Goal: Connect with others: Connect with others

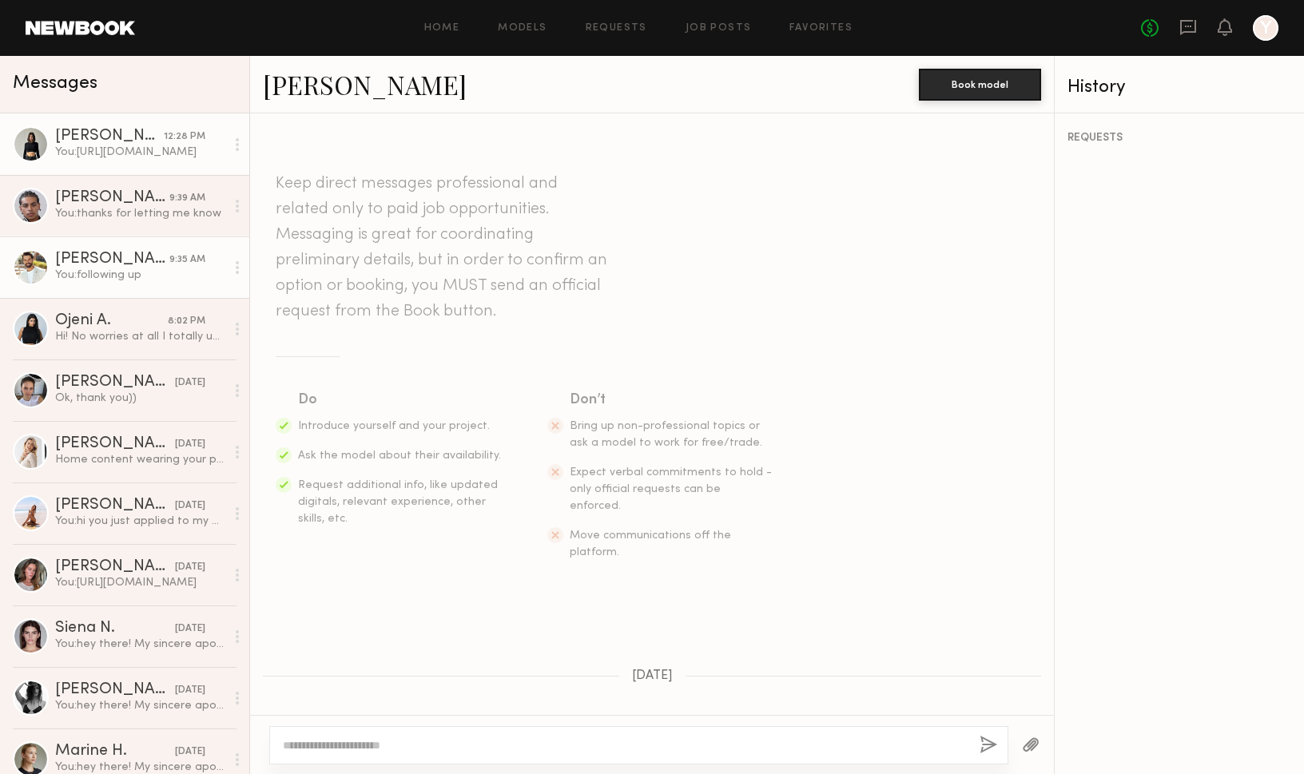
scroll to position [1494, 0]
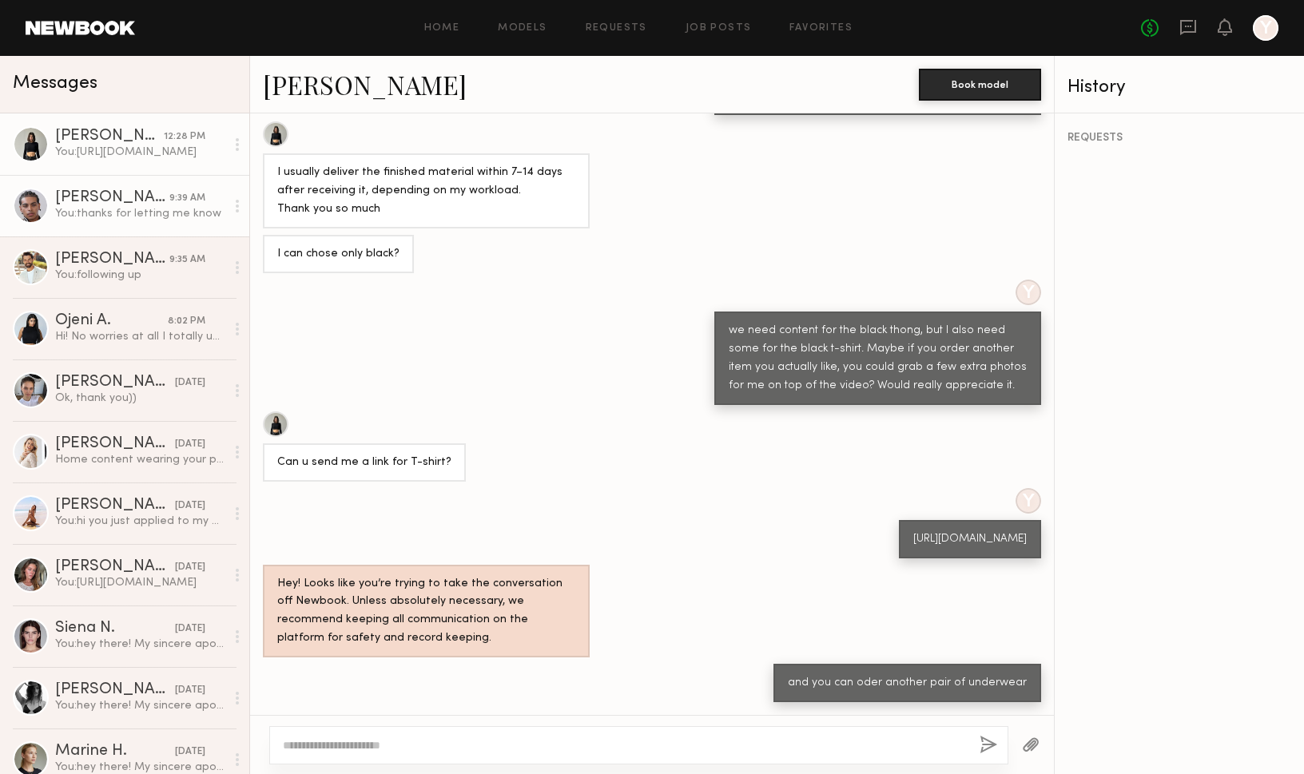
click at [153, 215] on div "You: thanks for letting me know" at bounding box center [140, 213] width 170 height 15
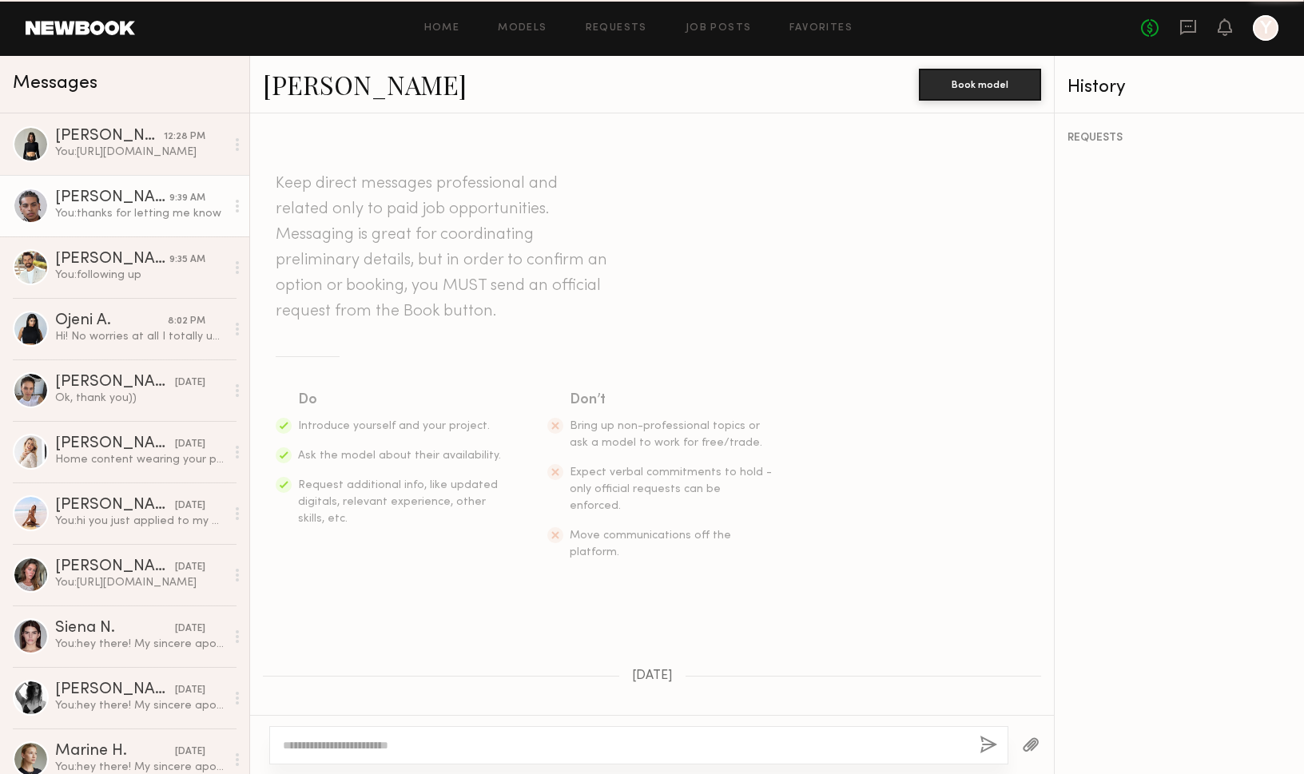
scroll to position [457, 0]
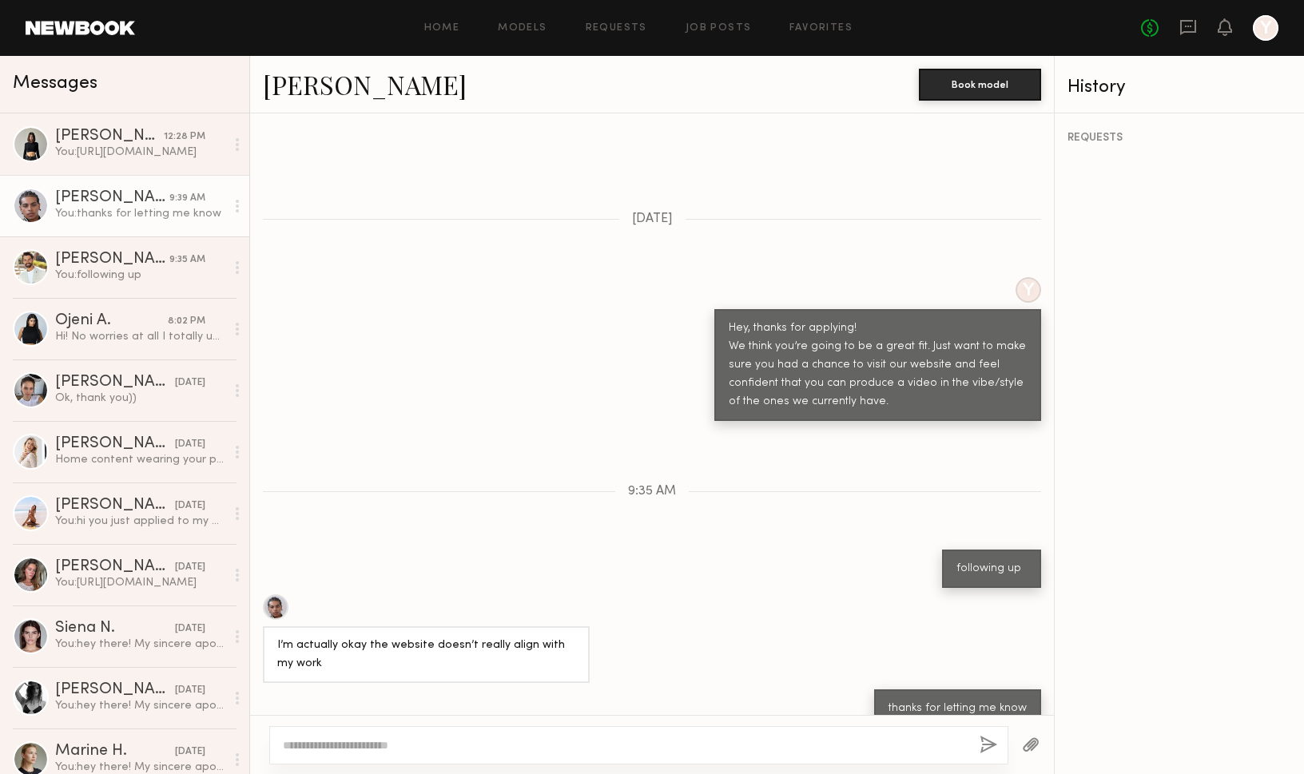
click at [137, 175] on link "[PERSON_NAME] 9:39 AM You: thanks for letting me know" at bounding box center [124, 206] width 249 height 62
click at [138, 141] on div "[PERSON_NAME]" at bounding box center [109, 137] width 109 height 16
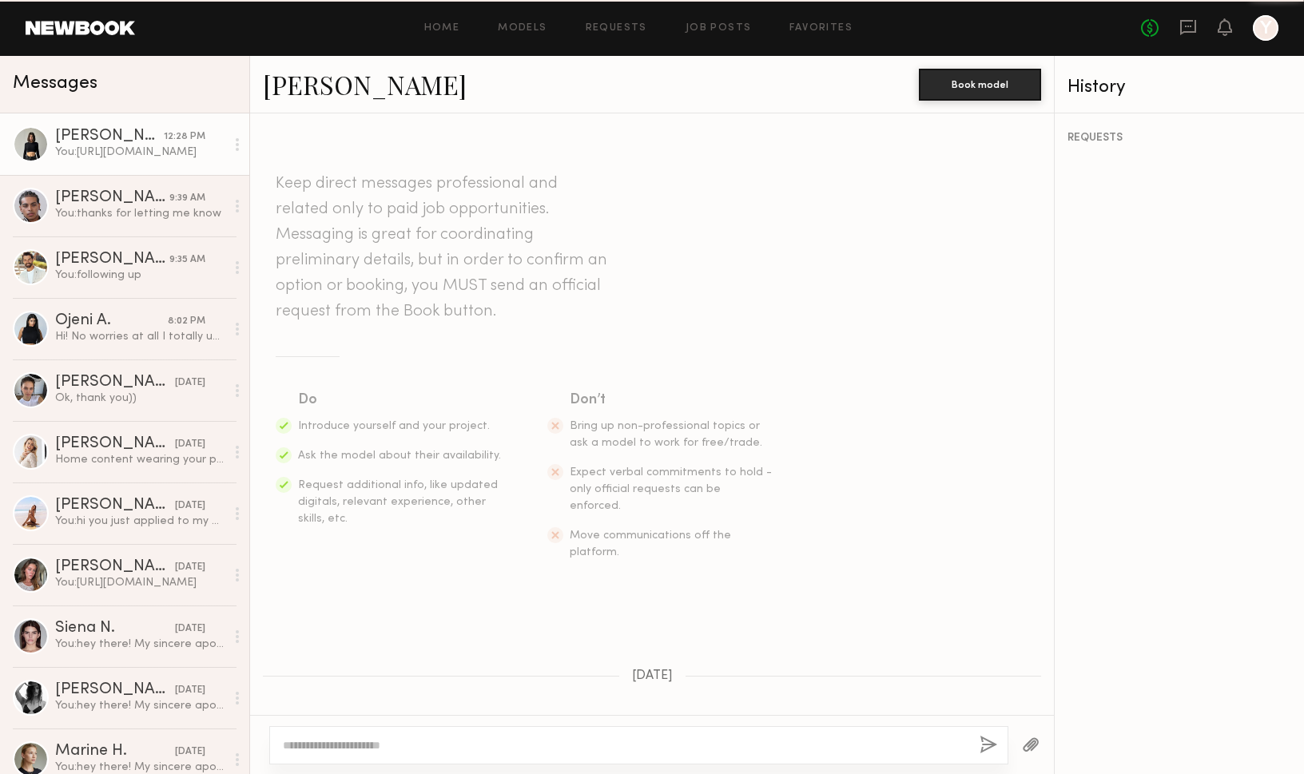
scroll to position [1494, 0]
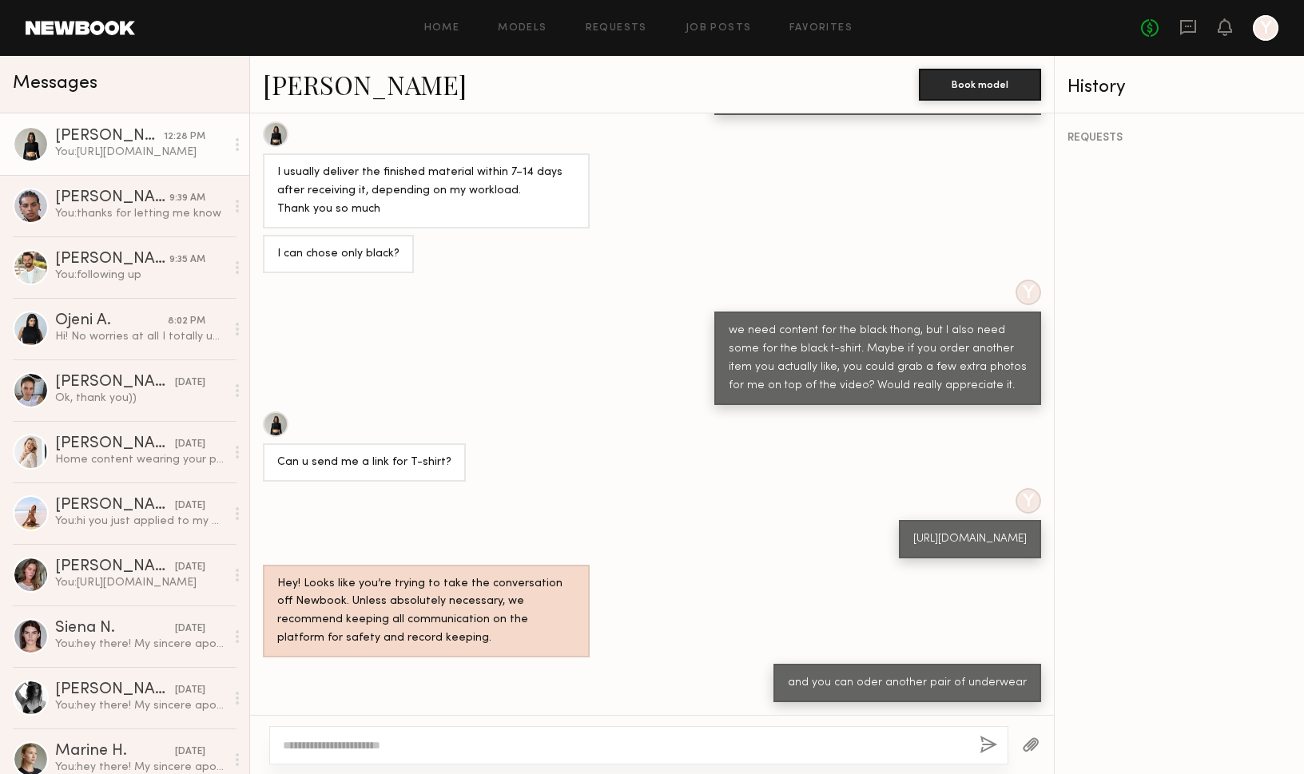
click at [711, 22] on div "Home Models Requests Job Posts Favorites Sign Out No fees up to $5,000 Y" at bounding box center [706, 28] width 1143 height 26
click at [703, 24] on link "Job Posts" at bounding box center [718, 28] width 66 height 10
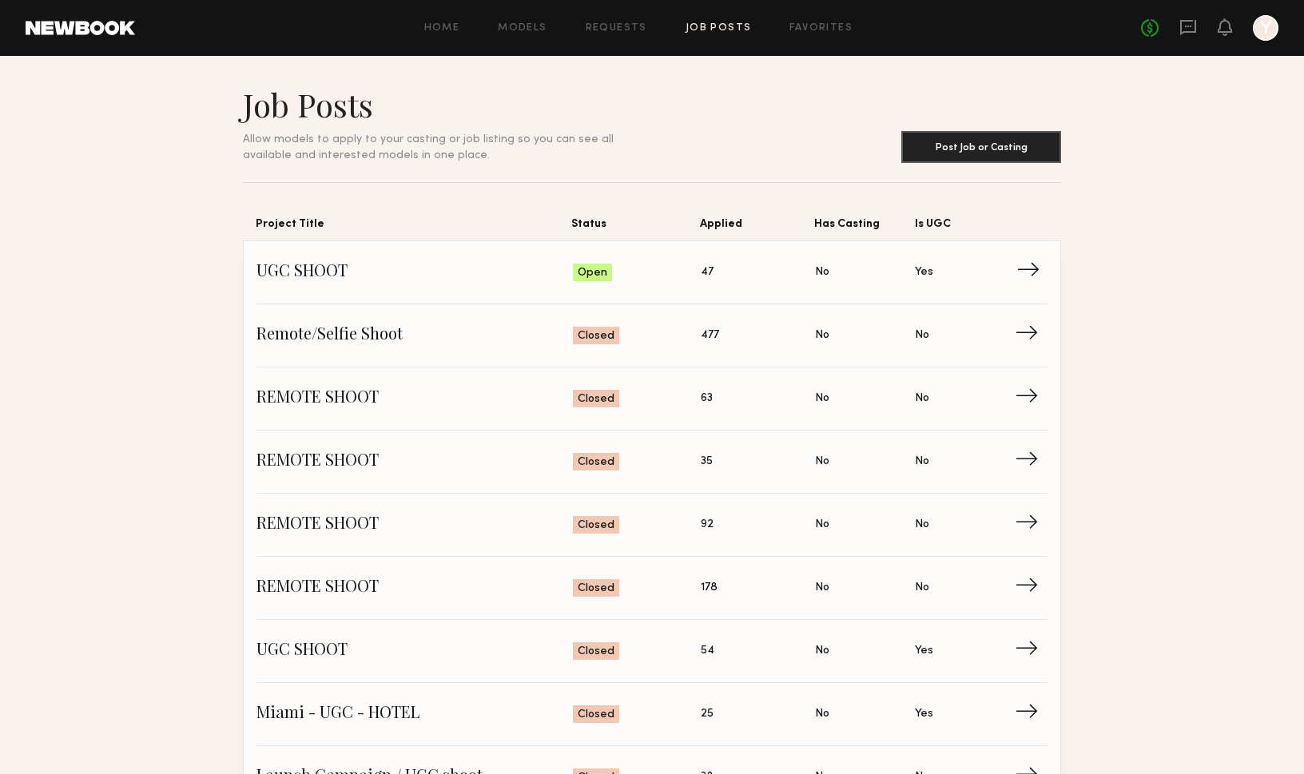
click at [302, 284] on span "UGC SHOOT" at bounding box center [414, 272] width 316 height 24
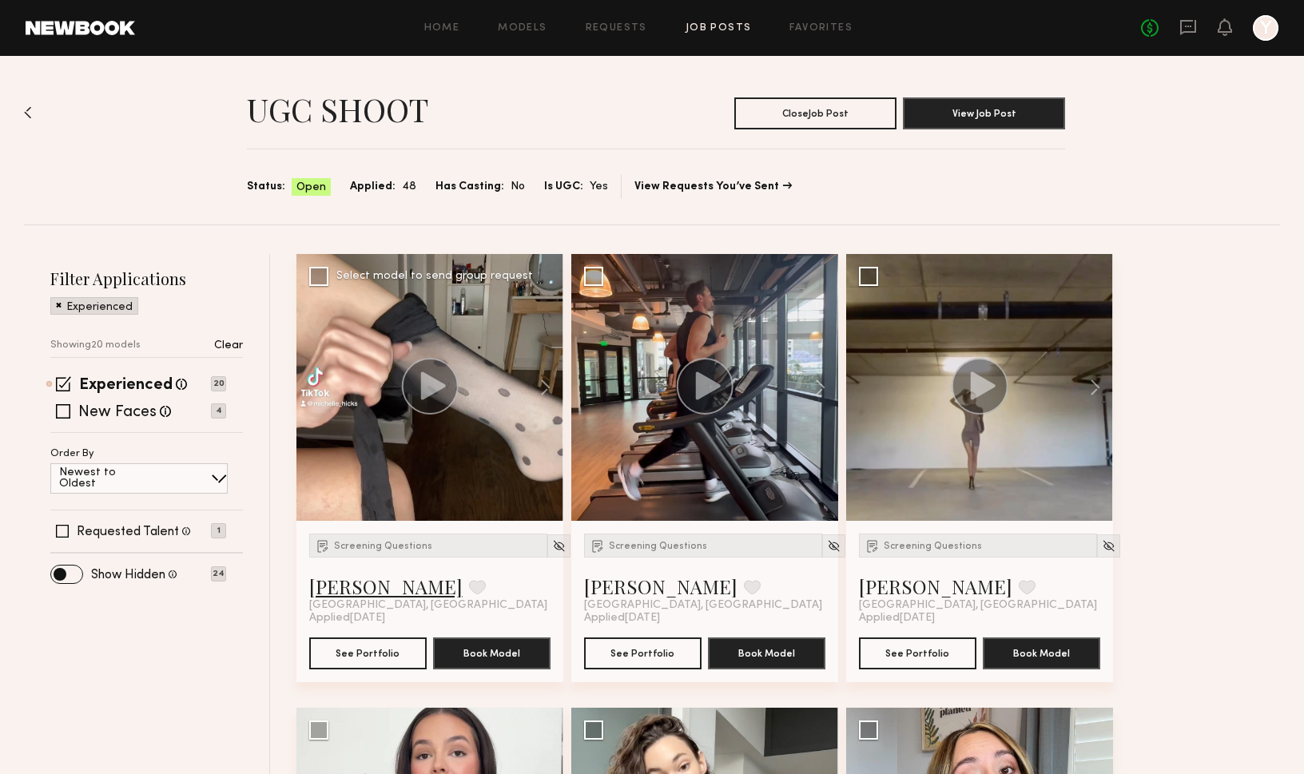
click at [365, 585] on link "[PERSON_NAME]" at bounding box center [385, 587] width 153 height 26
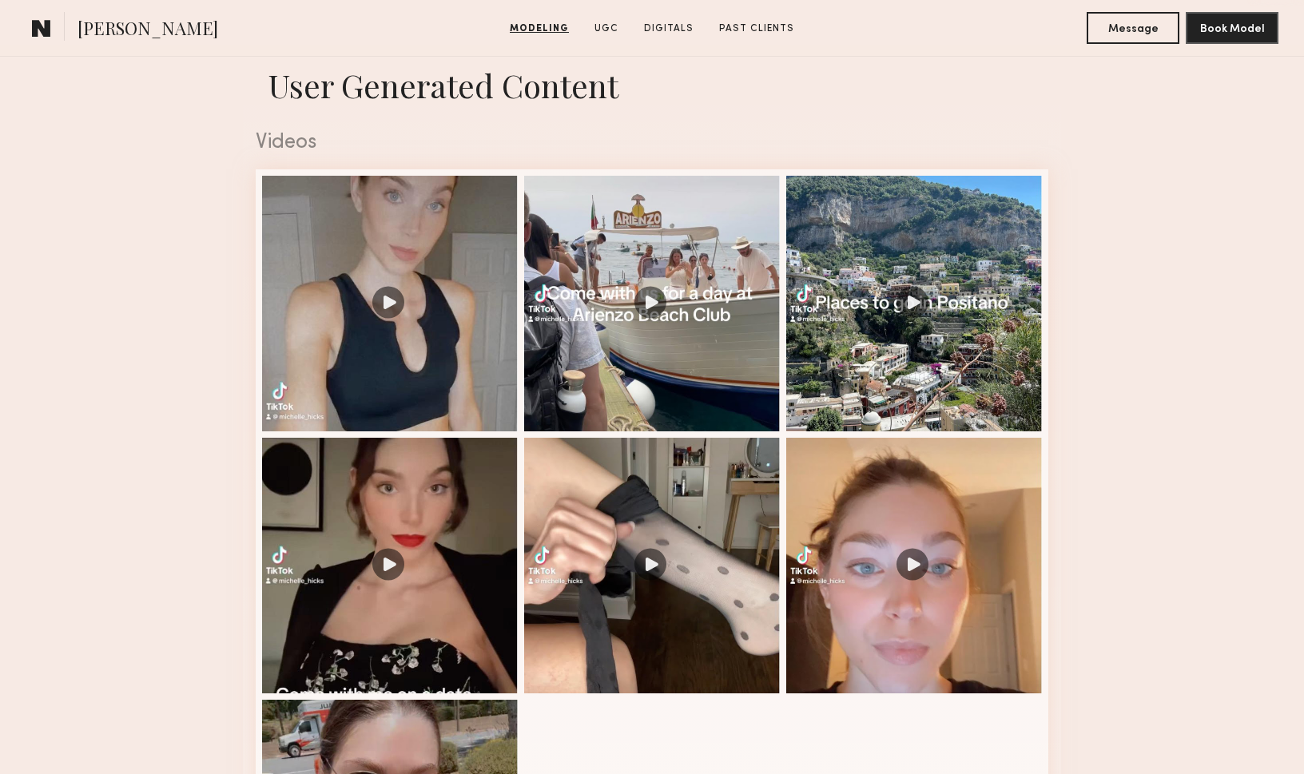
scroll to position [1831, 0]
